Goal: Task Accomplishment & Management: Manage account settings

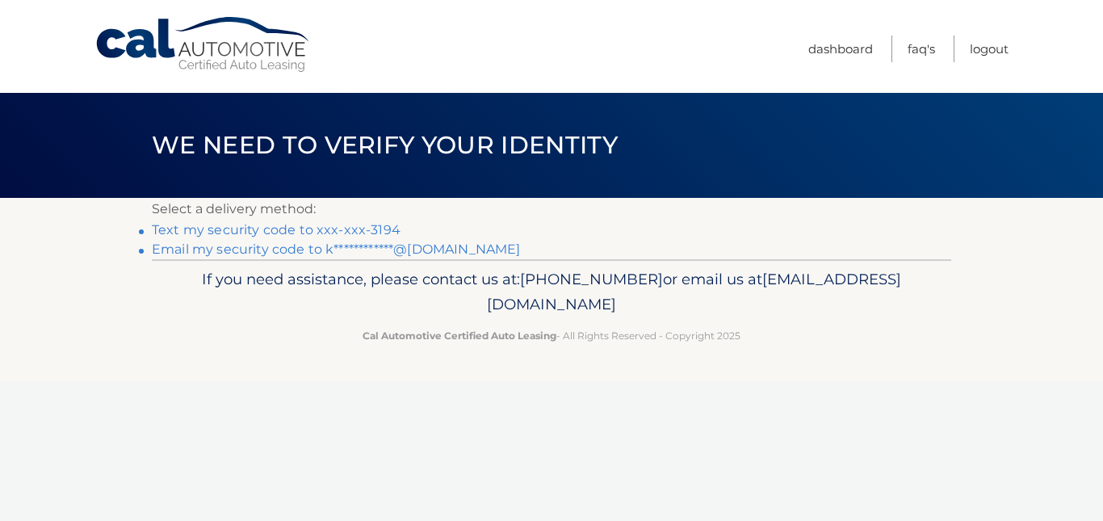
click at [239, 226] on link "Text my security code to xxx-xxx-3194" at bounding box center [276, 229] width 249 height 15
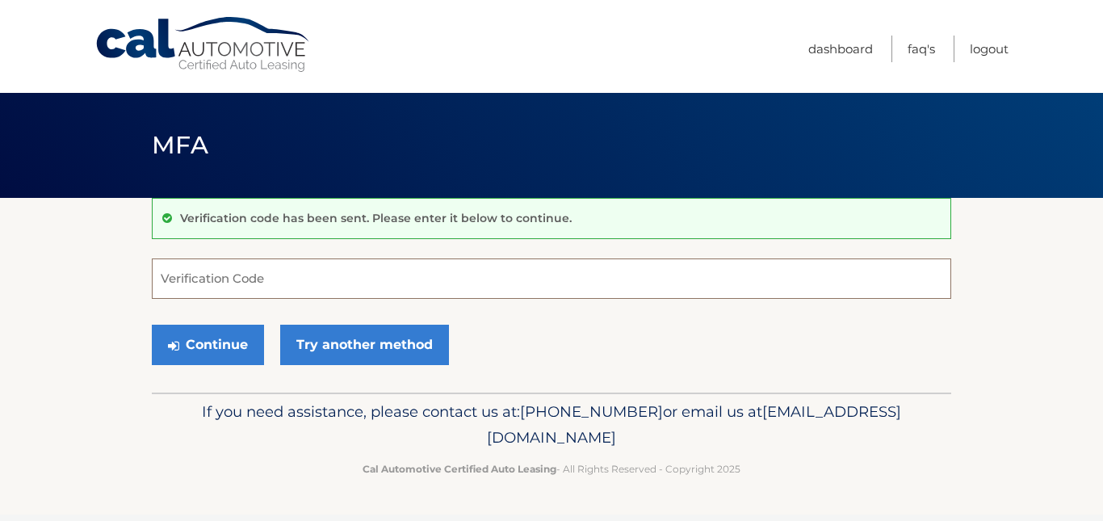
click at [198, 283] on input "Verification Code" at bounding box center [551, 278] width 799 height 40
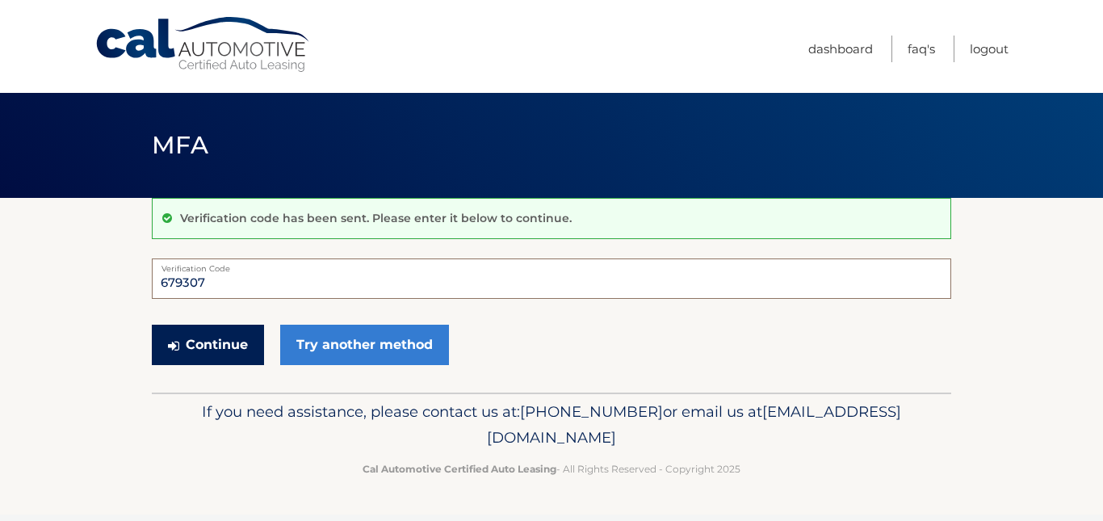
type input "679307"
click at [231, 335] on button "Continue" at bounding box center [208, 345] width 112 height 40
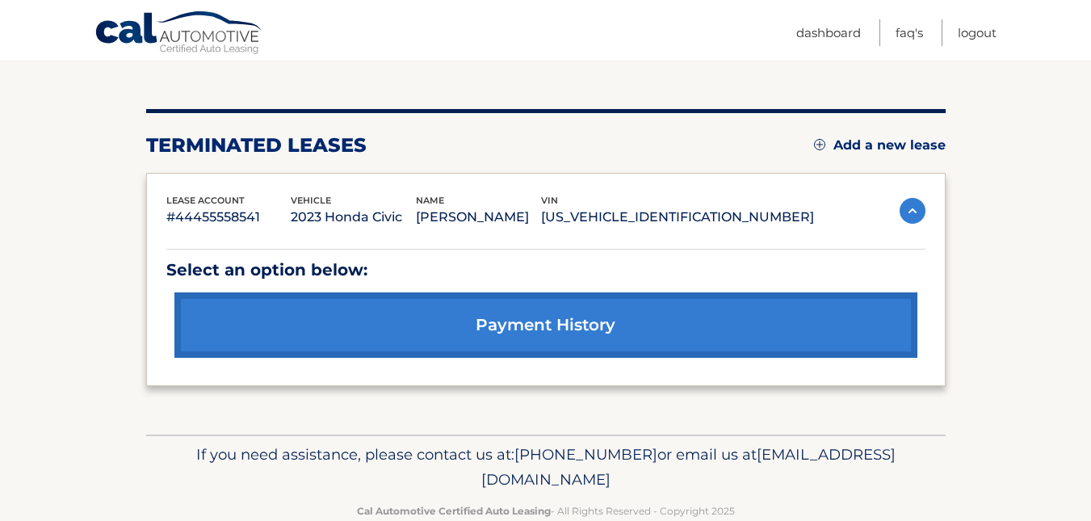
scroll to position [198, 0]
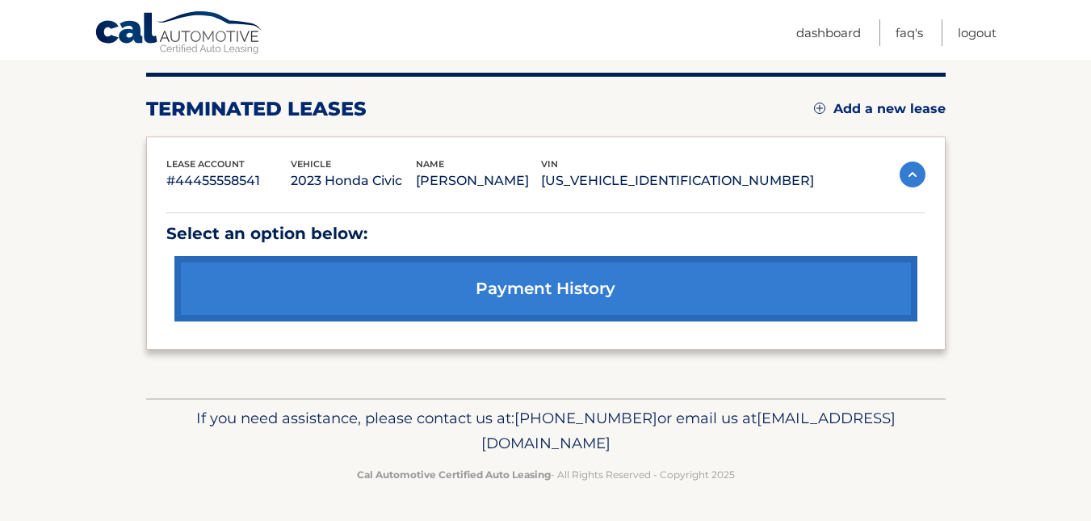
click at [817, 108] on img at bounding box center [819, 108] width 11 height 11
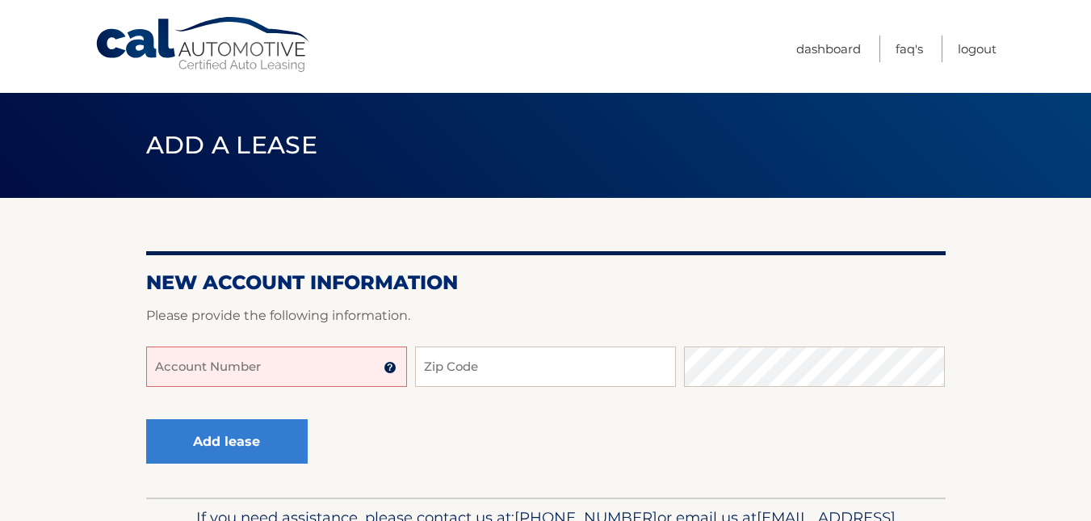
click at [389, 367] on img at bounding box center [389, 367] width 13 height 13
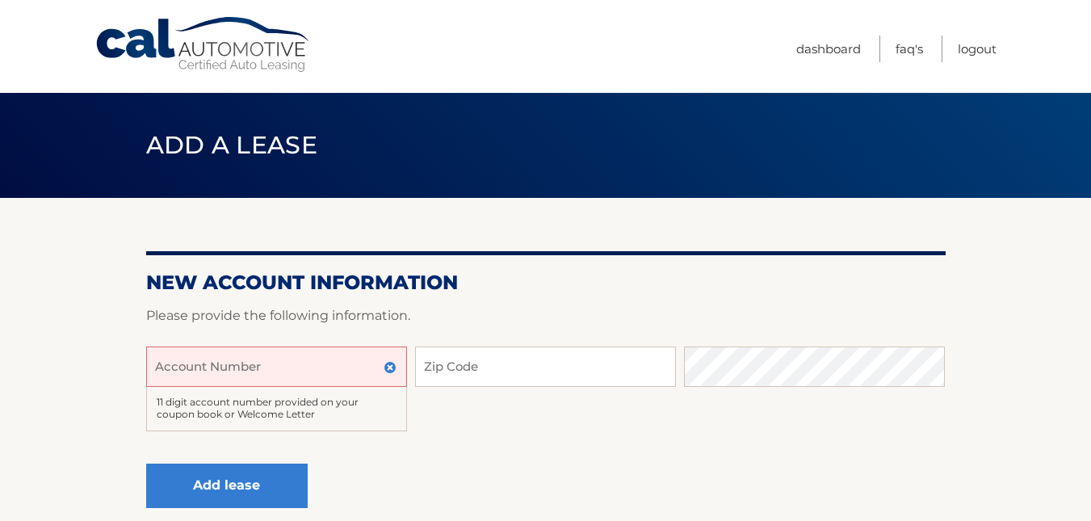
click at [107, 344] on section "New Account Information Please provide the following information. Account Numbe…" at bounding box center [545, 370] width 1091 height 344
click at [831, 54] on link "Dashboard" at bounding box center [828, 49] width 65 height 27
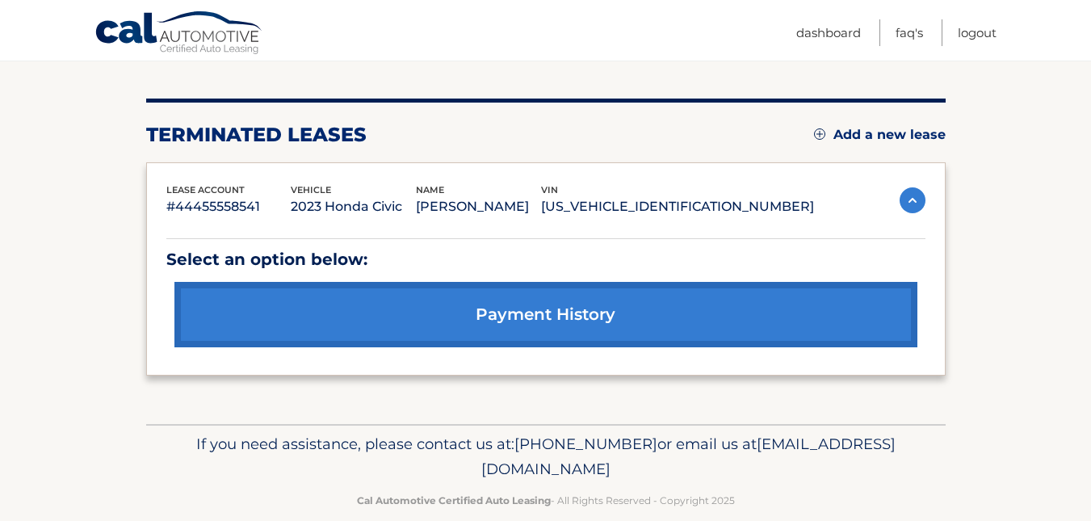
scroll to position [198, 0]
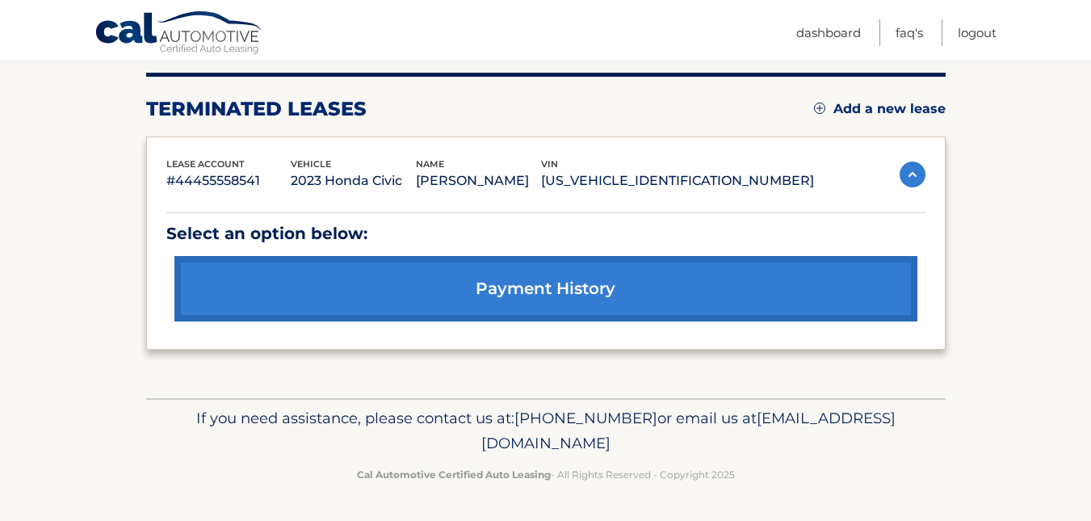
click at [538, 287] on link "payment history" at bounding box center [545, 288] width 743 height 65
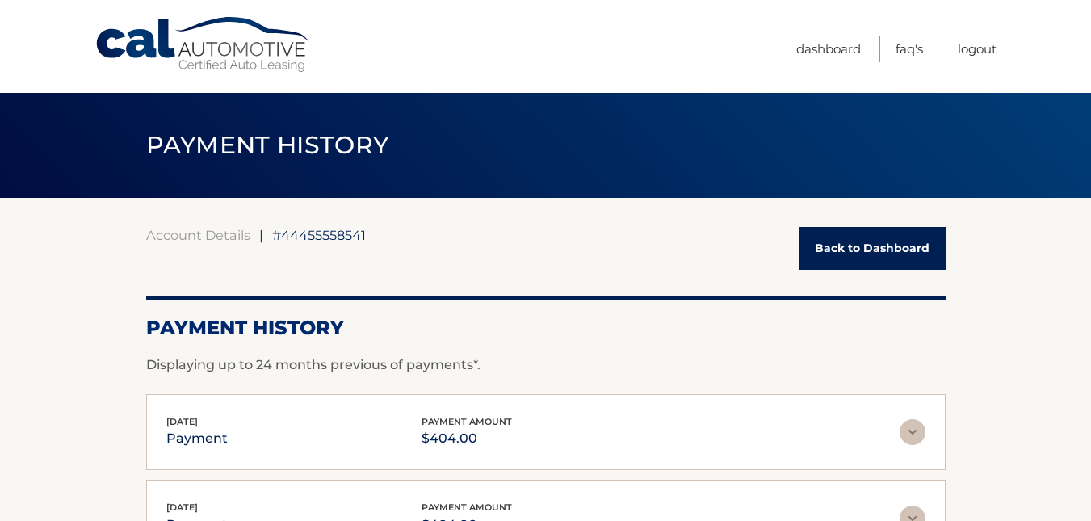
click at [830, 250] on link "Back to Dashboard" at bounding box center [871, 248] width 147 height 43
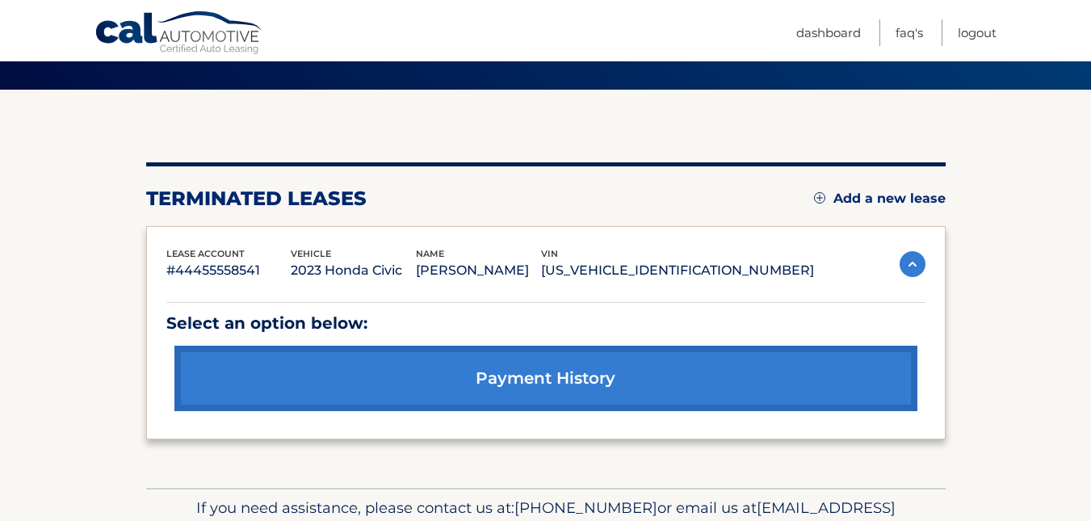
scroll to position [125, 0]
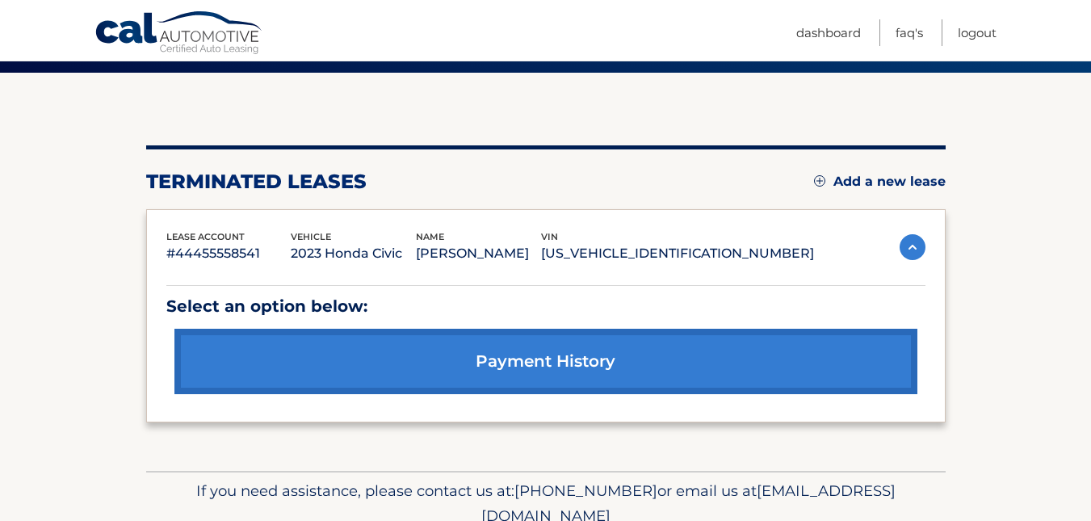
click at [915, 251] on img at bounding box center [912, 247] width 26 height 26
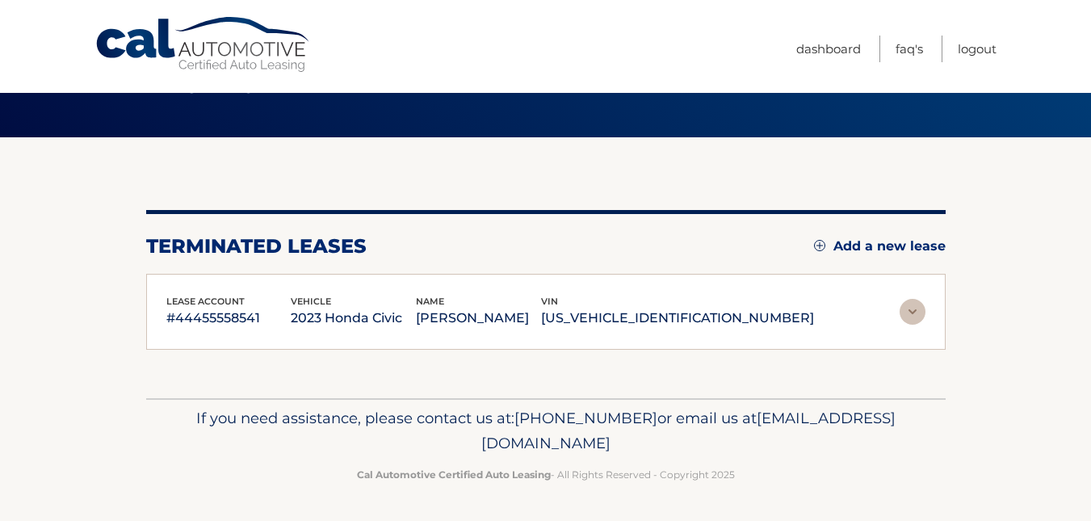
scroll to position [61, 0]
click at [912, 309] on img at bounding box center [912, 312] width 26 height 26
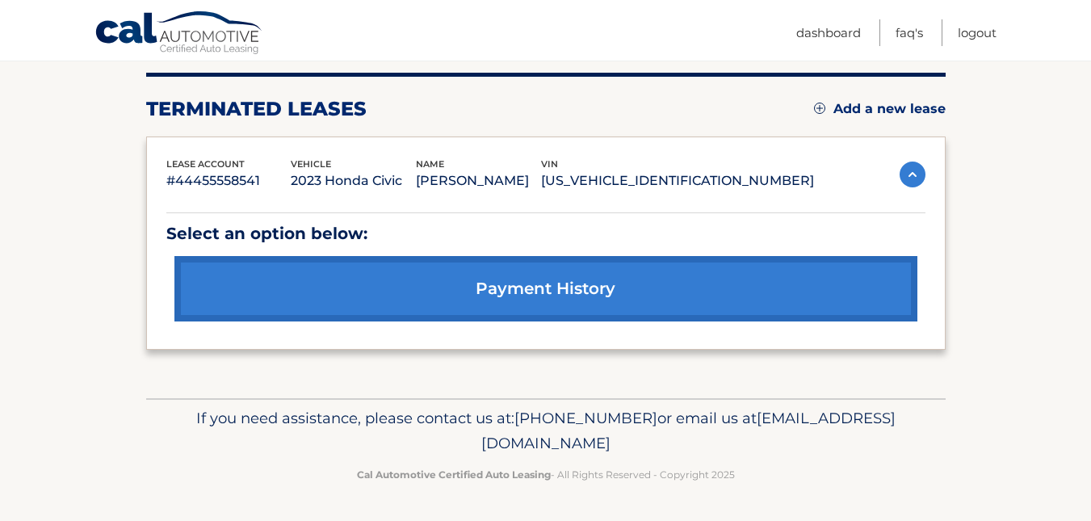
scroll to position [0, 0]
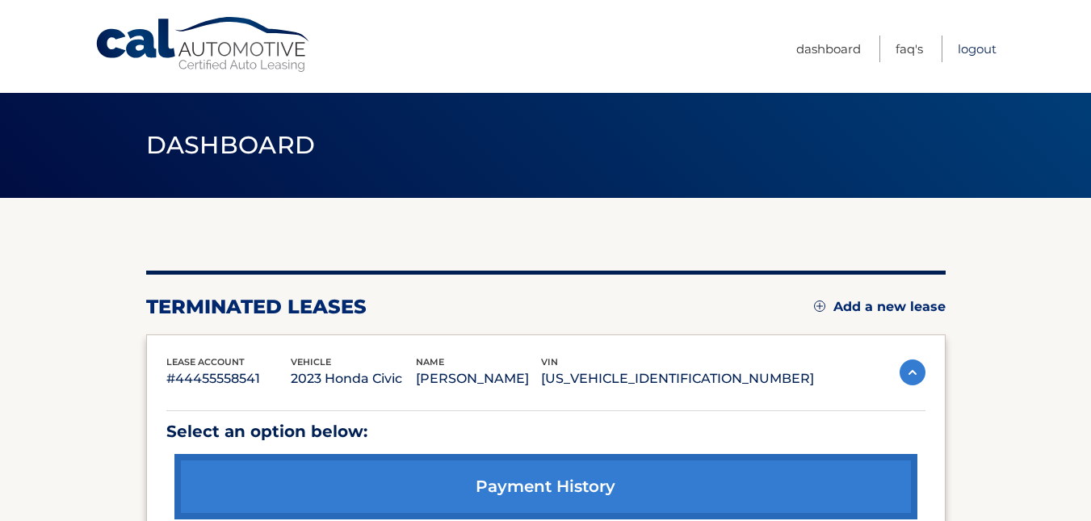
click at [973, 48] on link "Logout" at bounding box center [976, 49] width 39 height 27
